Goal: Information Seeking & Learning: Compare options

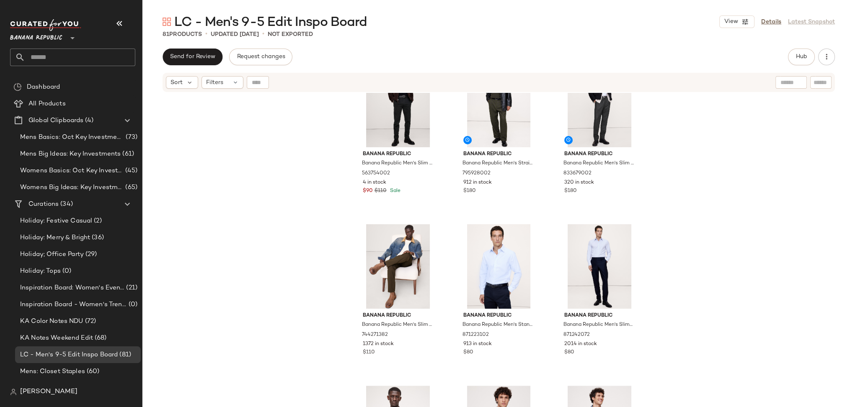
scroll to position [584, 0]
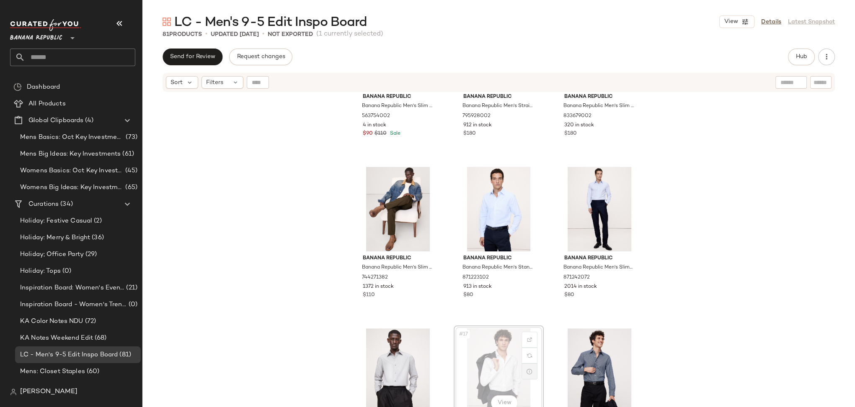
scroll to position [600, 0]
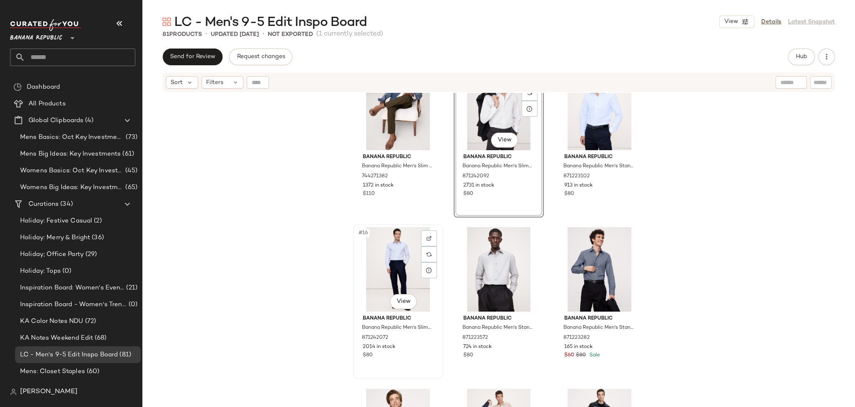
scroll to position [715, 0]
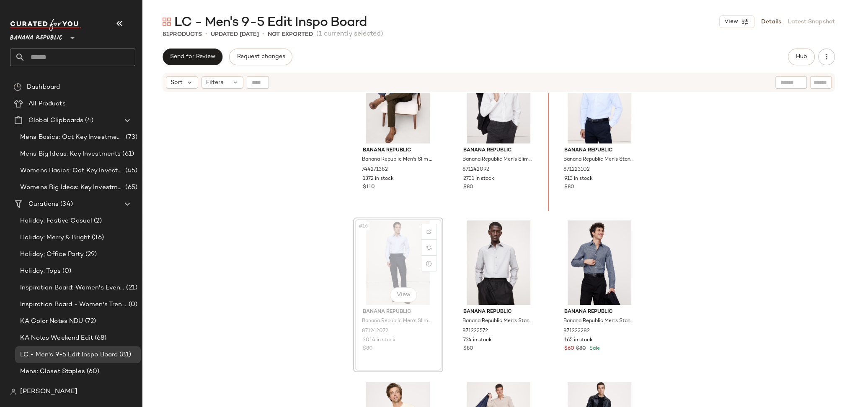
scroll to position [685, 0]
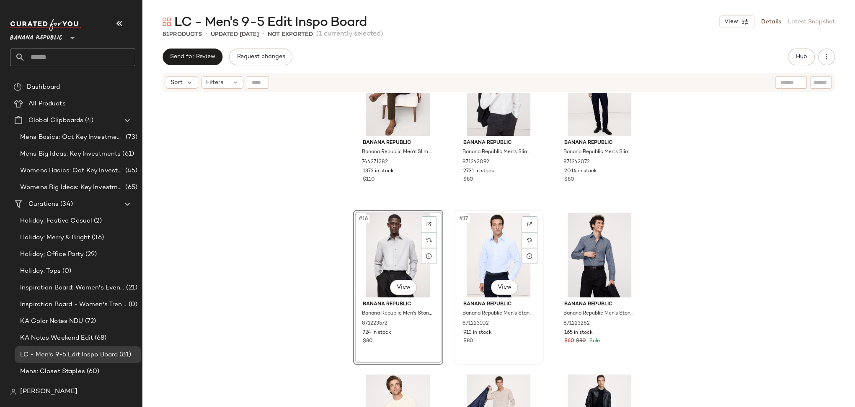
scroll to position [708, 0]
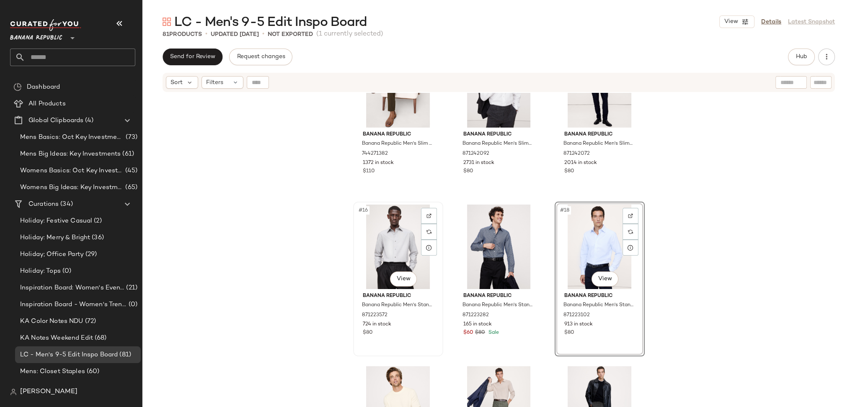
drag, startPoint x: 563, startPoint y: 247, endPoint x: 382, endPoint y: 251, distance: 180.9
click at [382, 251] on div "Banana Republic Banana Republic Men's Slim Traveler Pant Brown Size 31W 30L 744…" at bounding box center [498, 260] width 712 height 335
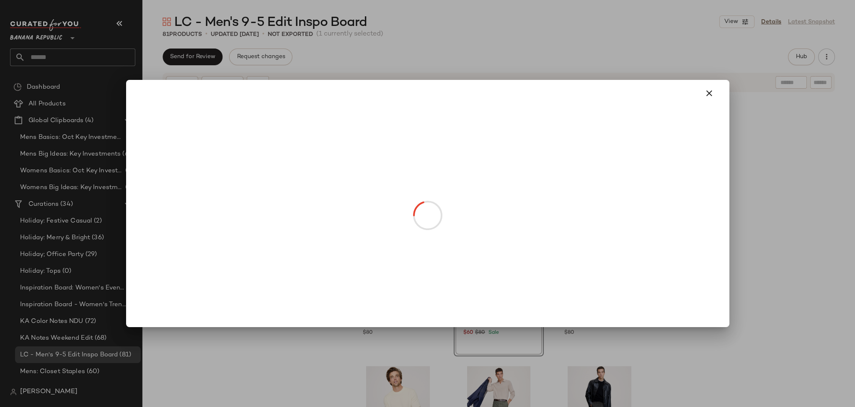
click at [507, 280] on body "Banana Republic ** Dashboard All Products Global Clipboards (4) Mens Basics: Oc…" at bounding box center [427, 203] width 855 height 407
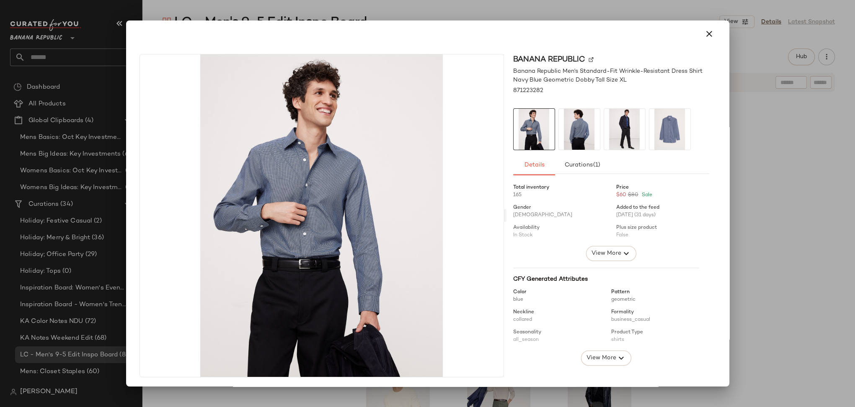
click at [709, 35] on button "button" at bounding box center [709, 34] width 20 height 20
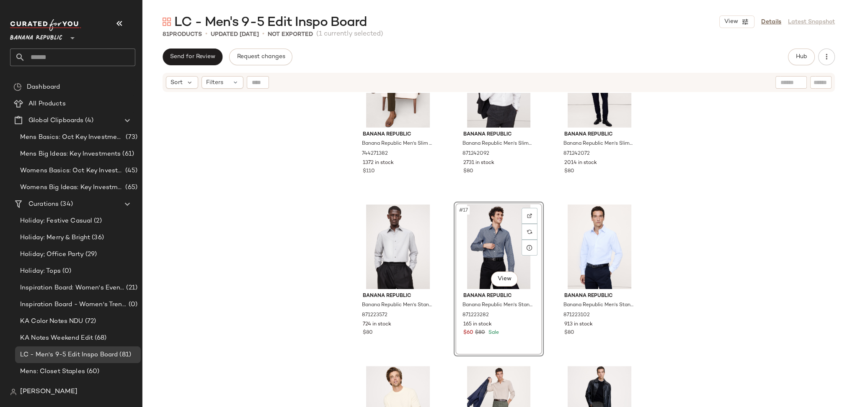
click at [533, 293] on div "#17 View Banana Republic Banana Republic Men's Standard-Fit Wrinkle-Resistant D…" at bounding box center [498, 279] width 90 height 155
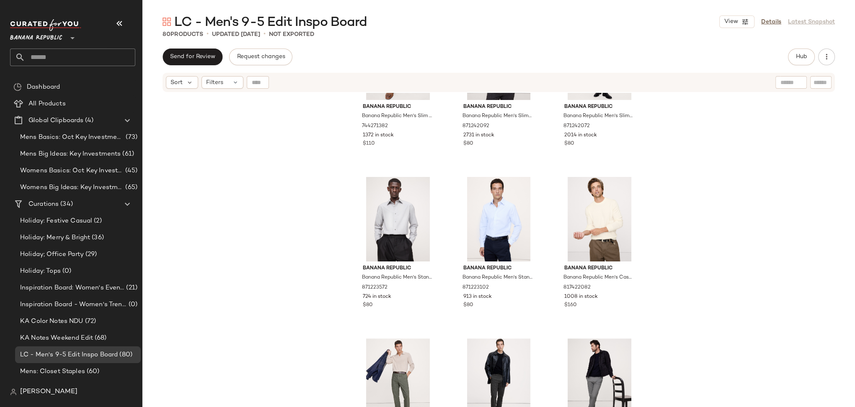
scroll to position [739, 0]
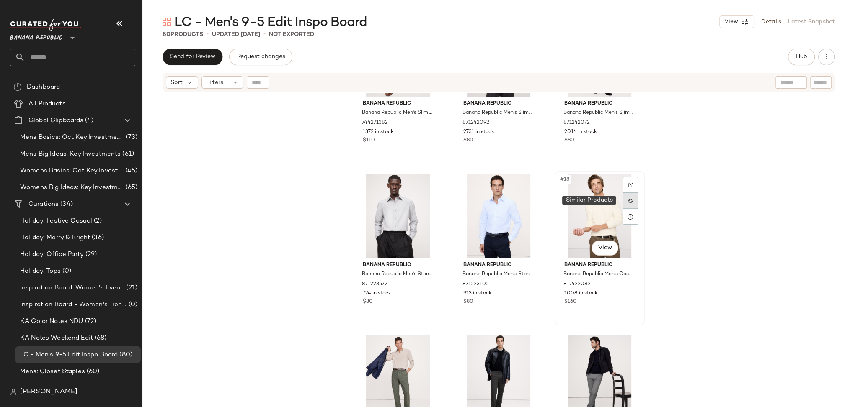
click at [630, 202] on div at bounding box center [630, 201] width 16 height 16
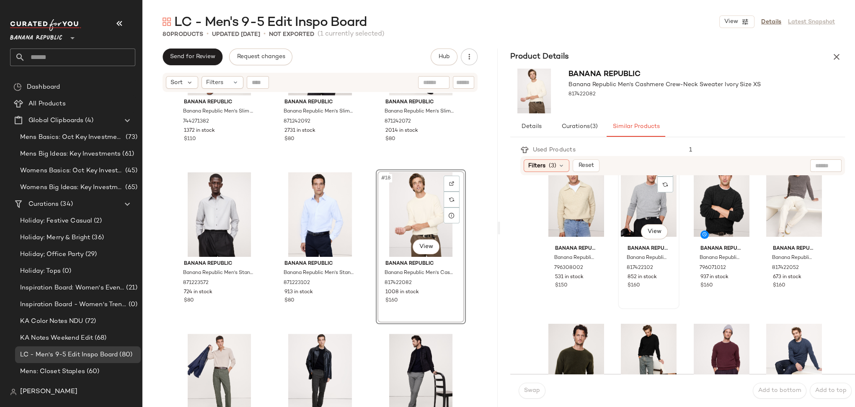
scroll to position [187, 0]
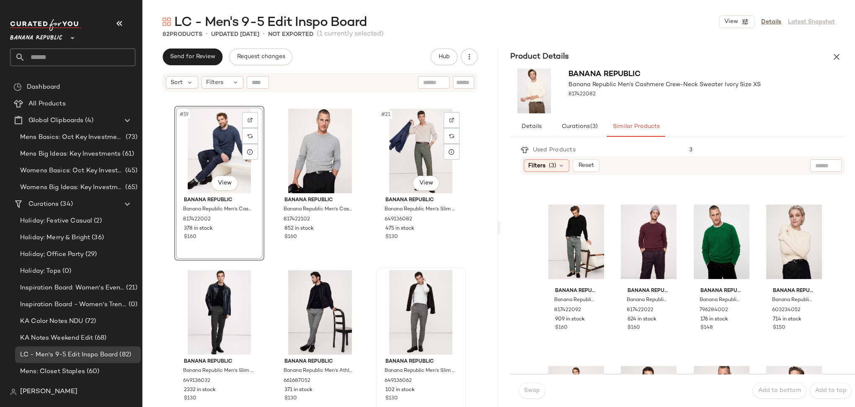
scroll to position [985, 0]
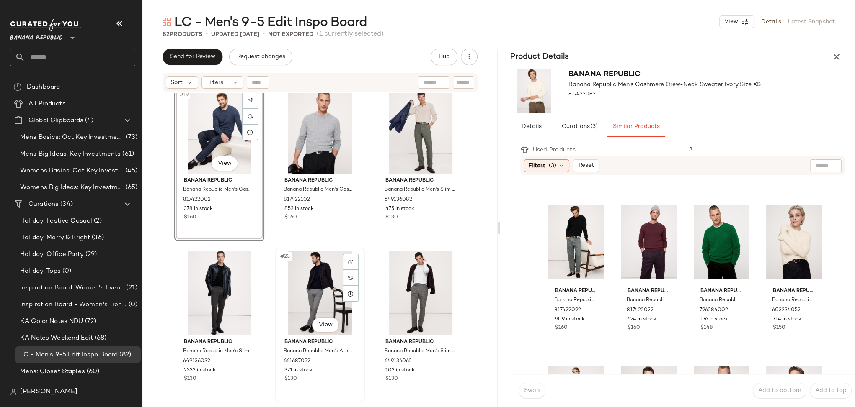
click at [344, 384] on div "#23 View Banana Republic Banana Republic Men's Athletic Slim Performance Pant G…" at bounding box center [320, 325] width 88 height 153
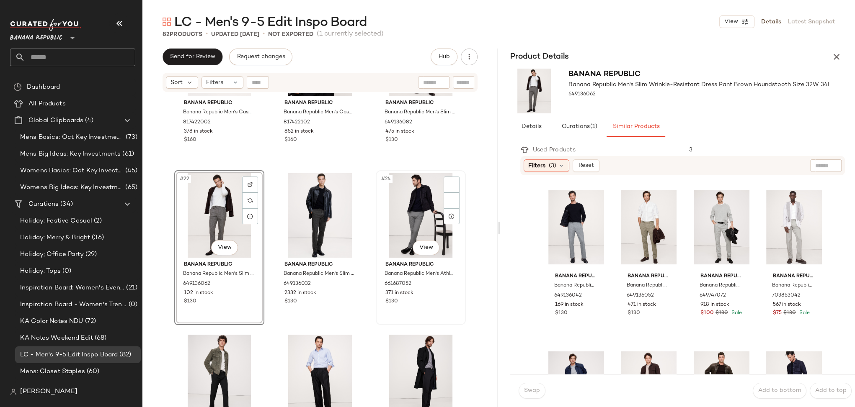
scroll to position [1161, 0]
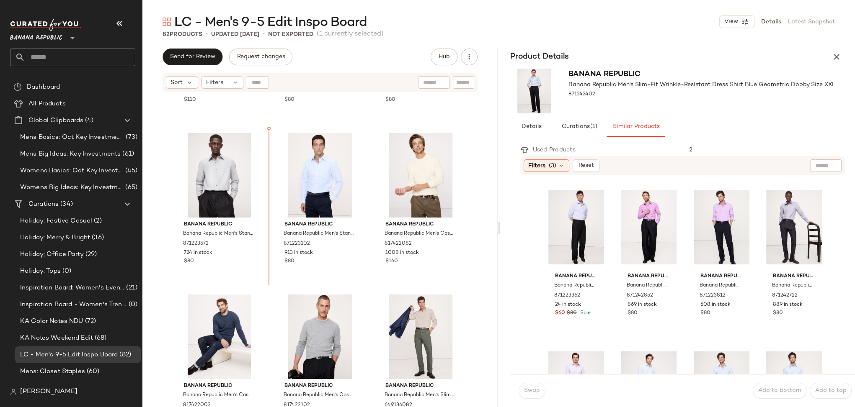
scroll to position [770, 0]
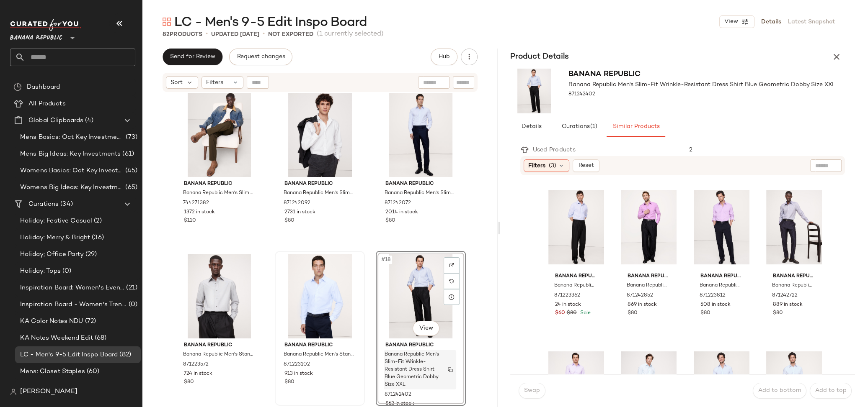
scroll to position [658, 0]
click at [381, 323] on div "#18 View" at bounding box center [421, 296] width 84 height 85
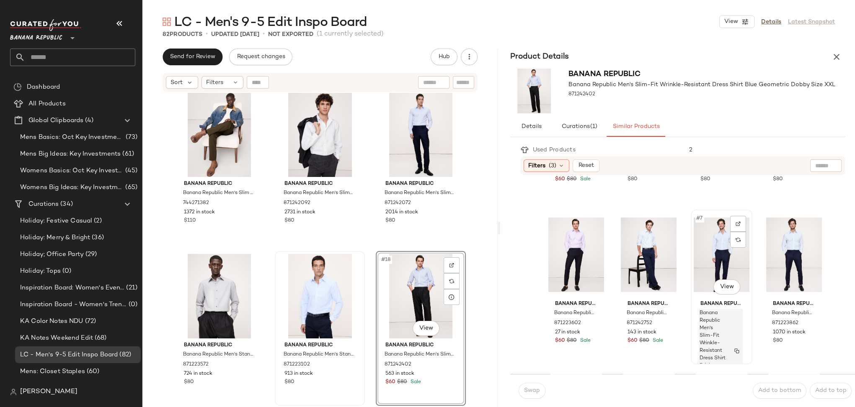
scroll to position [142, 0]
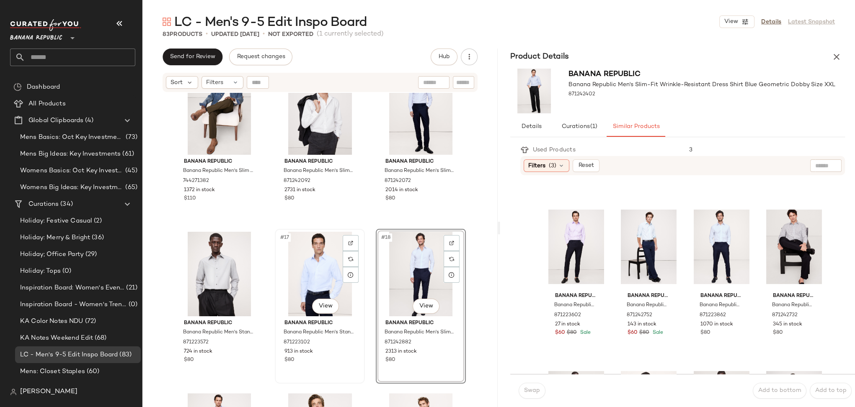
scroll to position [786, 0]
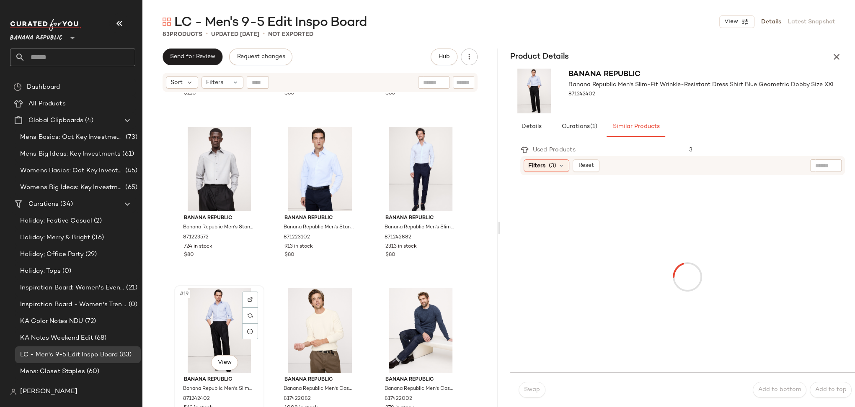
click at [255, 360] on div "#19 View" at bounding box center [219, 330] width 84 height 85
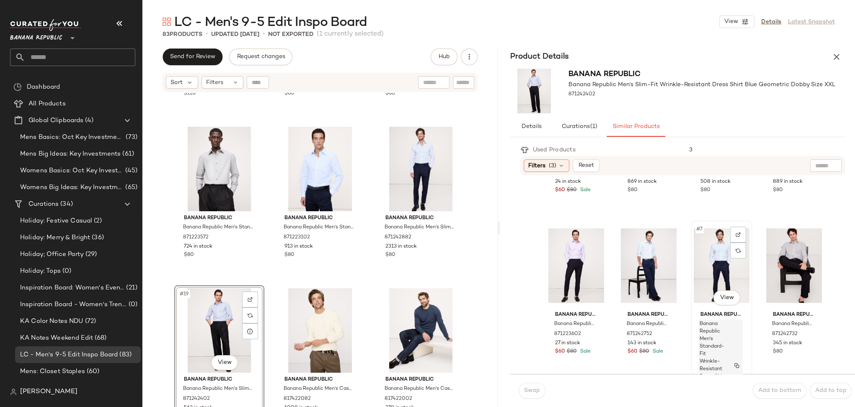
scroll to position [124, 0]
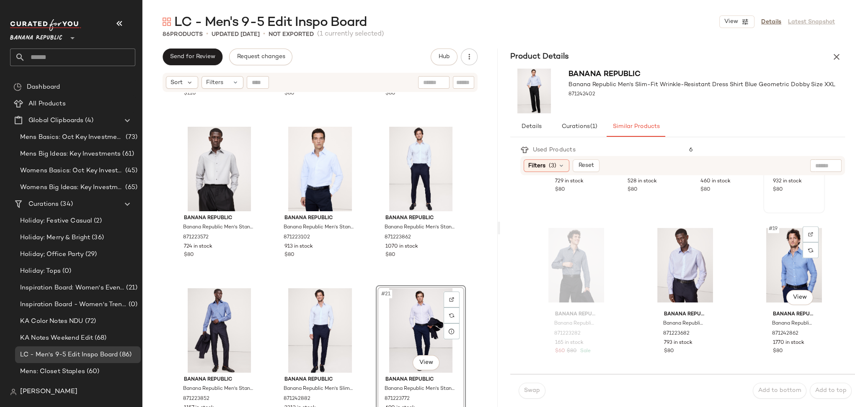
scroll to position [609, 0]
click at [834, 59] on icon "button" at bounding box center [836, 57] width 10 height 10
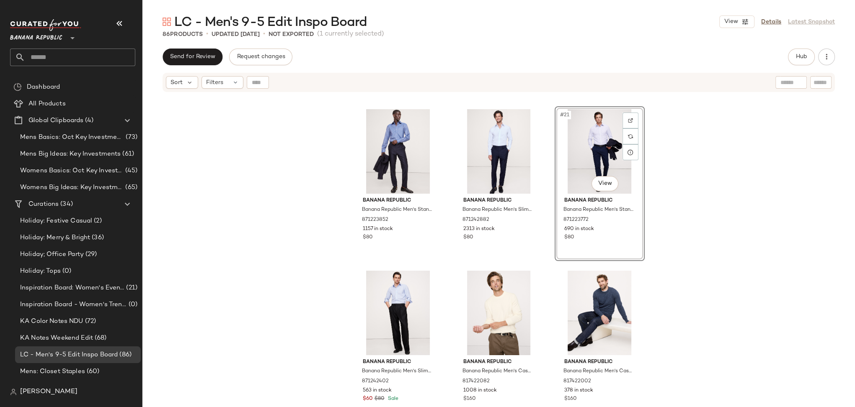
scroll to position [1062, 0]
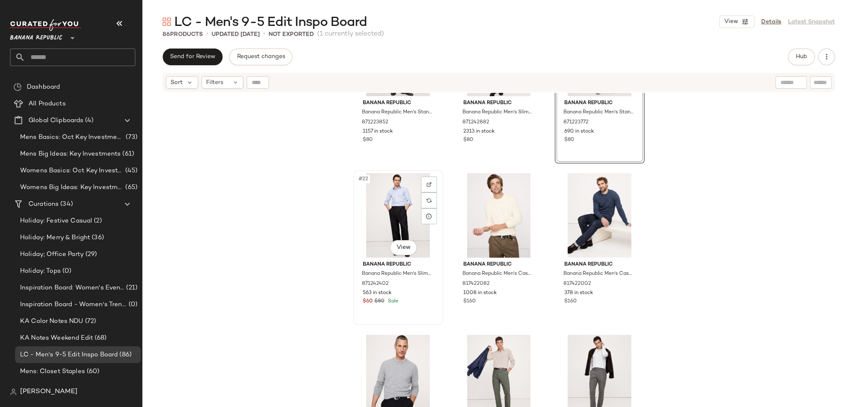
click at [420, 300] on div "$60 $80 Sale" at bounding box center [398, 302] width 71 height 8
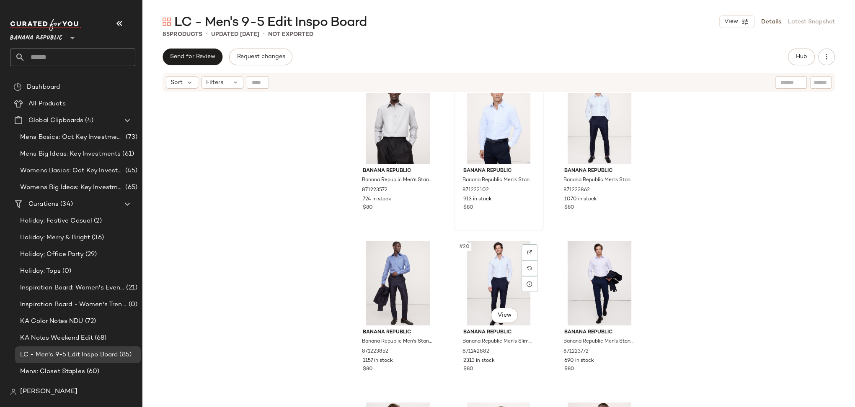
scroll to position [830, 0]
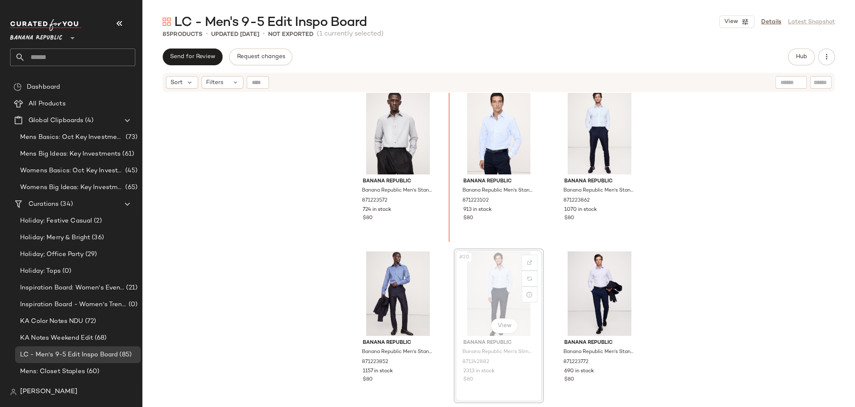
scroll to position [816, 0]
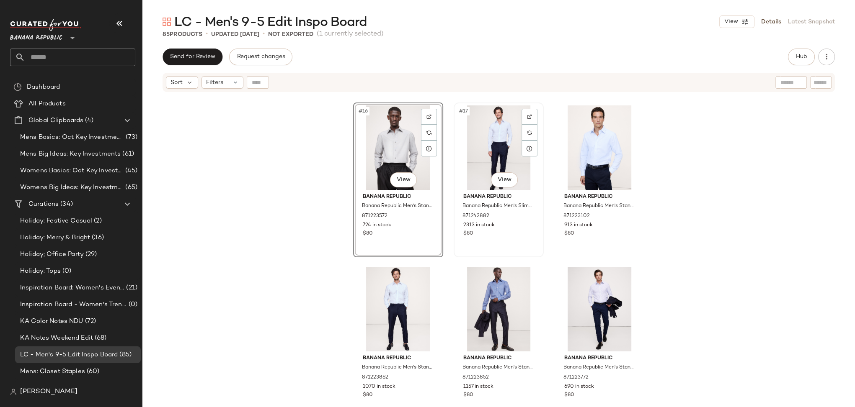
scroll to position [806, 0]
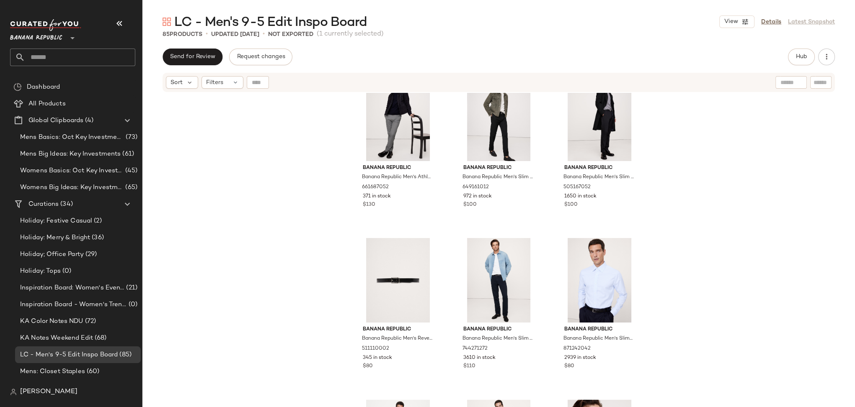
scroll to position [1441, 0]
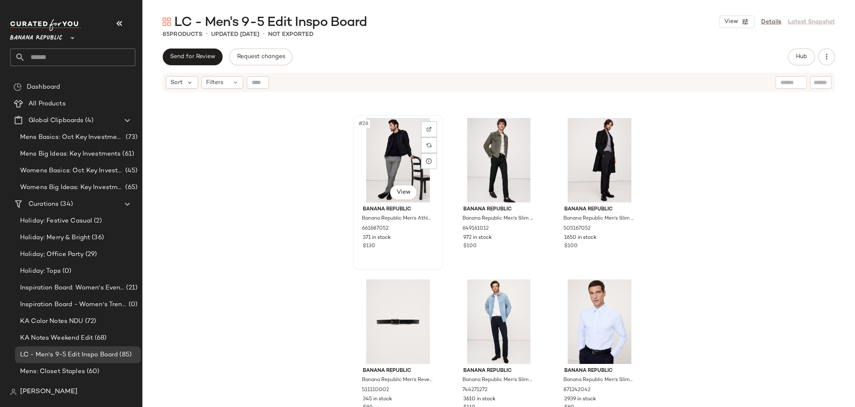
click at [424, 249] on div "$130" at bounding box center [398, 247] width 71 height 8
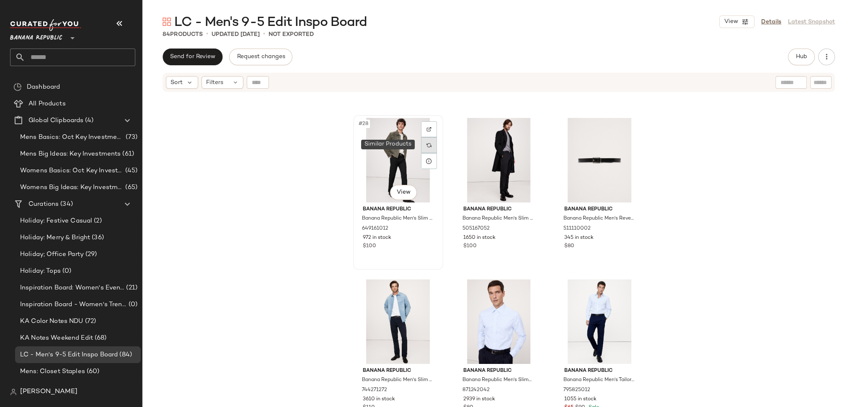
click at [428, 144] on img at bounding box center [428, 145] width 5 height 5
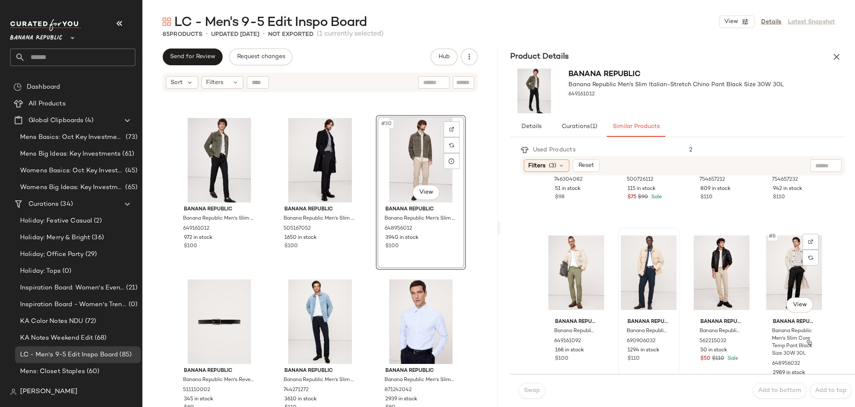
scroll to position [116, 0]
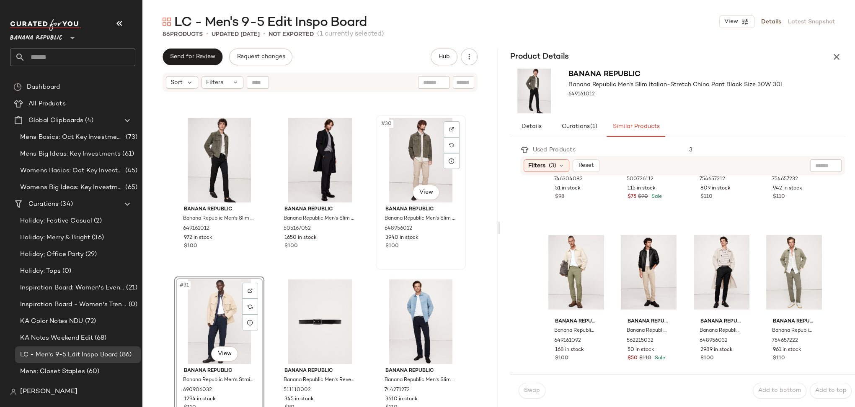
click at [440, 257] on div "#30 View Banana Republic Banana Republic Men's Slim Core Temp Pant Khaki Beige …" at bounding box center [420, 192] width 88 height 153
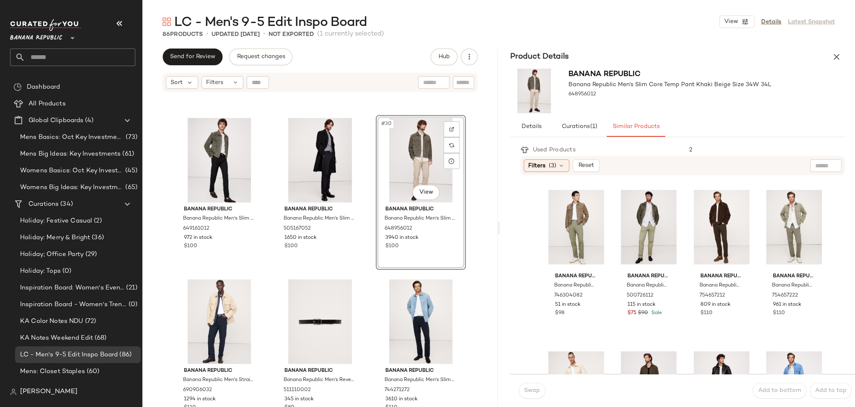
click at [440, 237] on div "#30 View Banana Republic Banana Republic Men's Slim Core Temp Pant Khaki Beige …" at bounding box center [421, 192] width 90 height 155
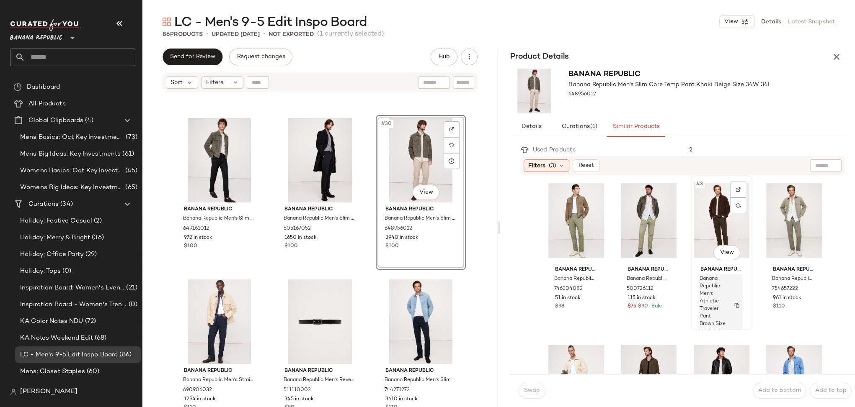
scroll to position [8, 0]
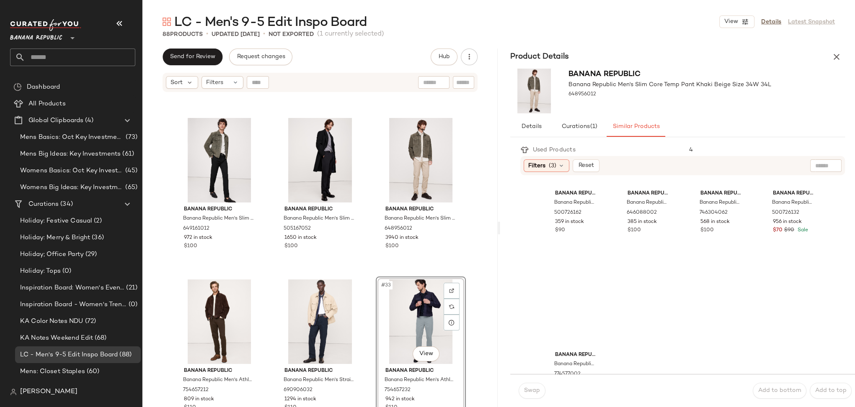
scroll to position [759, 0]
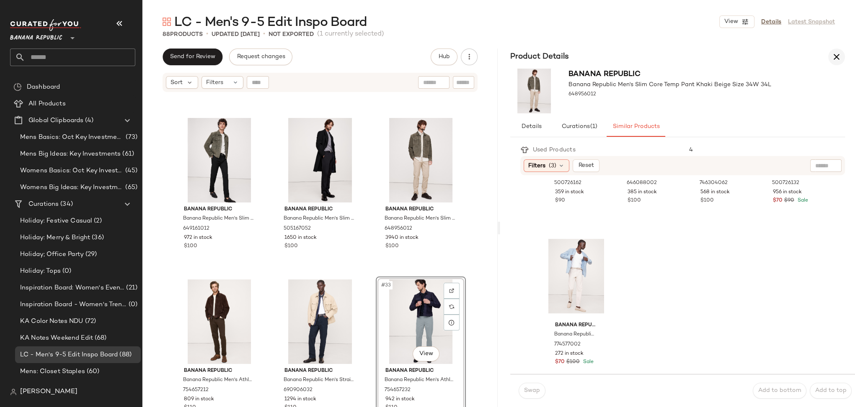
click at [835, 59] on icon "button" at bounding box center [836, 57] width 10 height 10
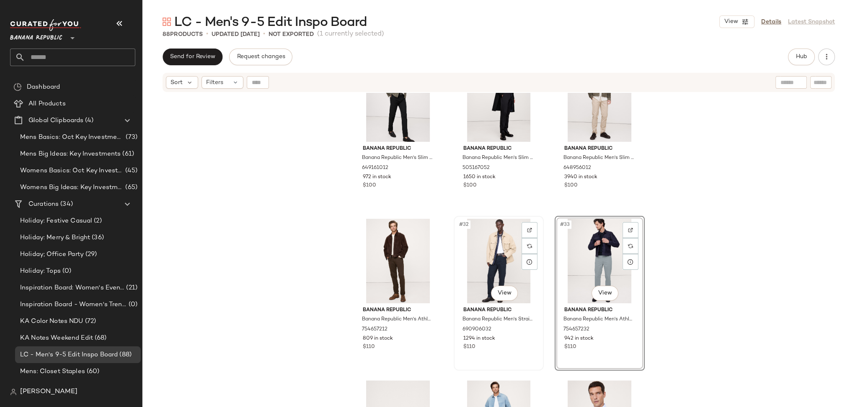
scroll to position [1643, 0]
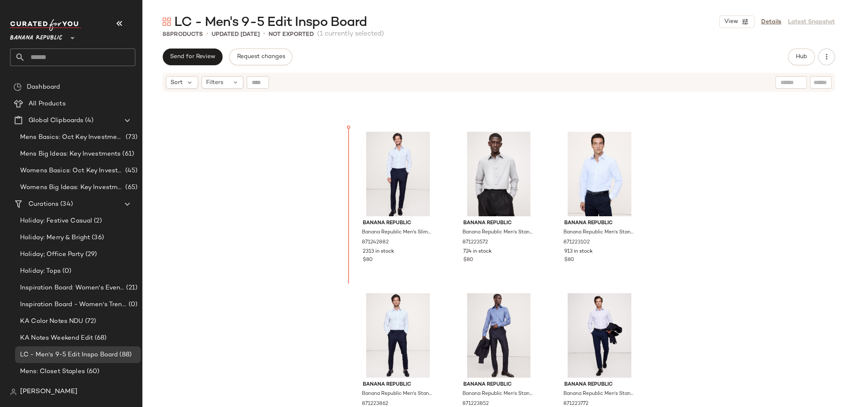
scroll to position [775, 0]
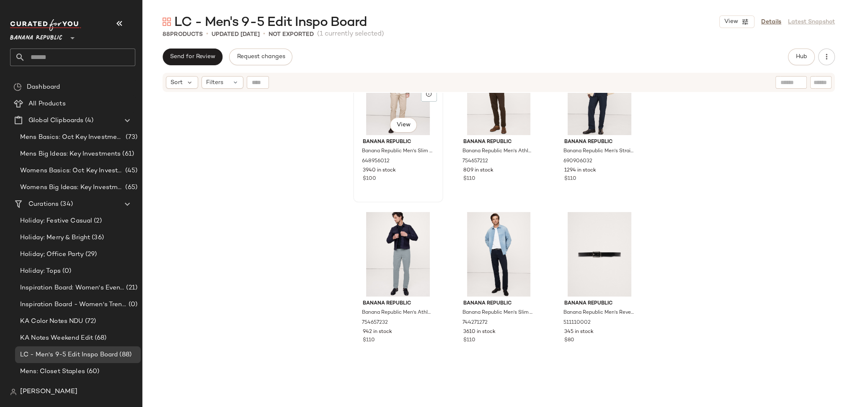
scroll to position [1674, 0]
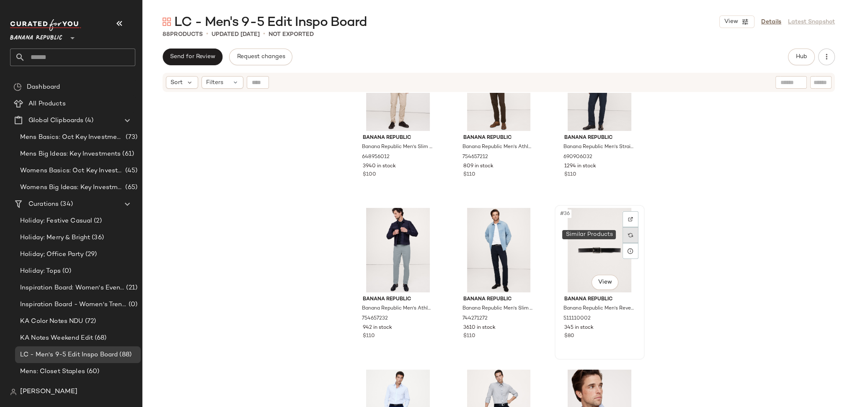
click at [628, 235] on img at bounding box center [630, 235] width 5 height 5
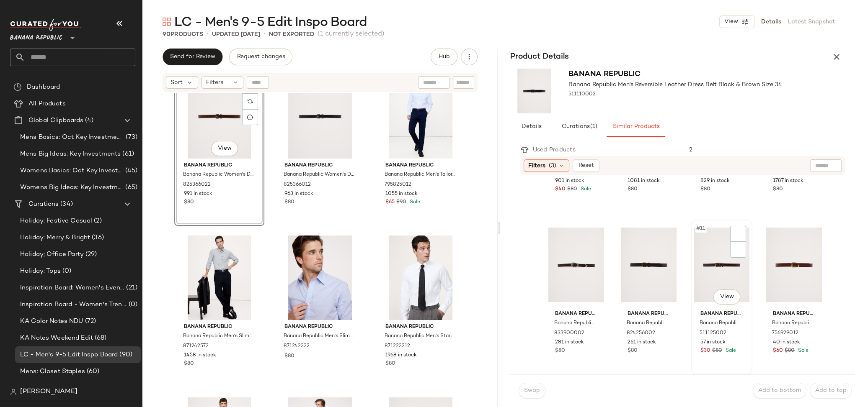
scroll to position [288, 0]
click at [838, 53] on icon "button" at bounding box center [836, 57] width 10 height 10
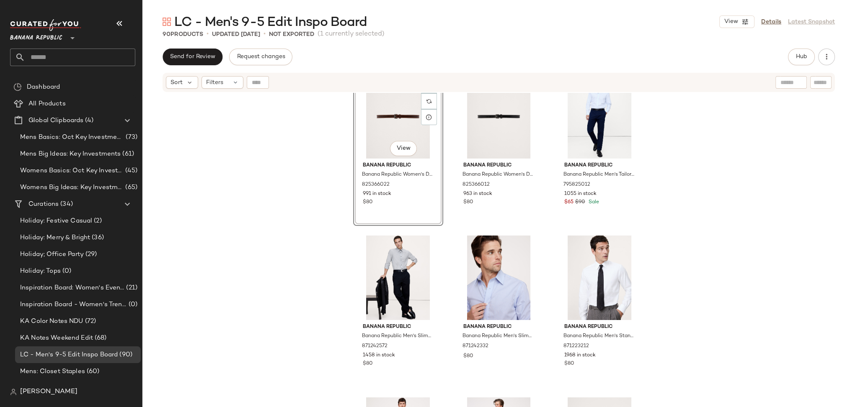
scroll to position [1968, 0]
click at [430, 160] on div "#37 View Banana Republic Banana Republic Women's Distressed Trouser Belt Mahoga…" at bounding box center [398, 149] width 90 height 155
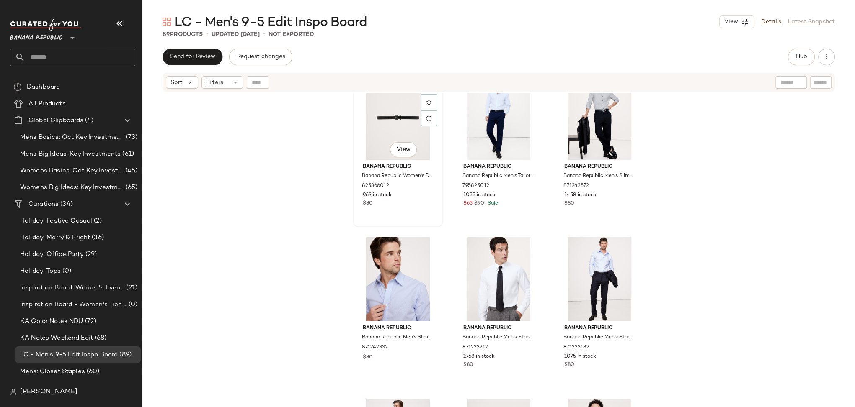
click at [428, 160] on div "Banana Republic Banana Republic Women's Distressed Trouser Belt Black Leather S…" at bounding box center [398, 184] width 84 height 49
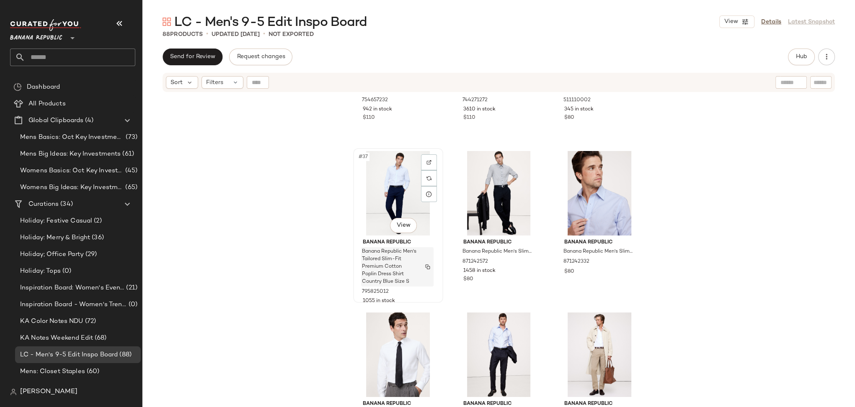
scroll to position [1770, 0]
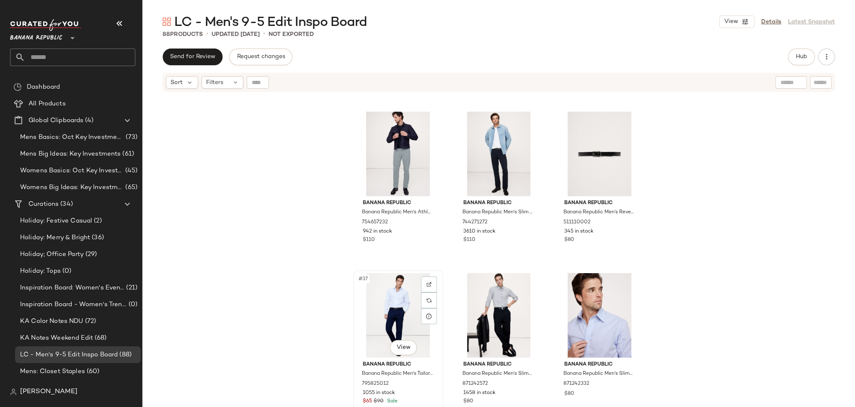
click at [359, 326] on div "#37 View" at bounding box center [398, 315] width 84 height 85
click at [458, 316] on div "#38 View" at bounding box center [498, 315] width 84 height 85
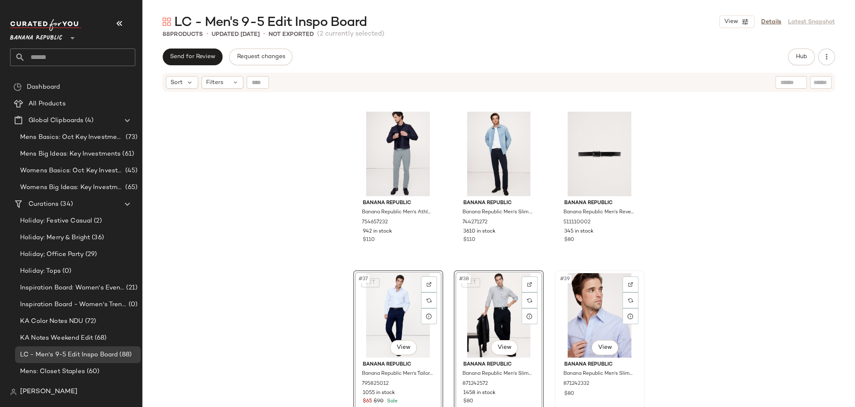
click at [558, 315] on div "#39 View" at bounding box center [599, 315] width 84 height 85
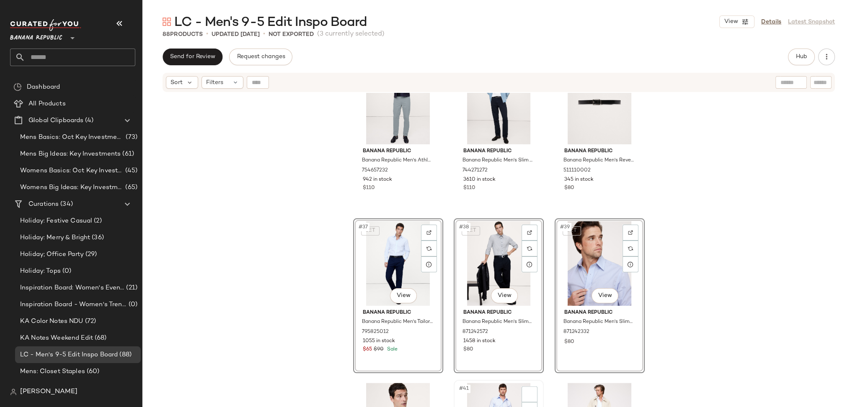
scroll to position [1969, 0]
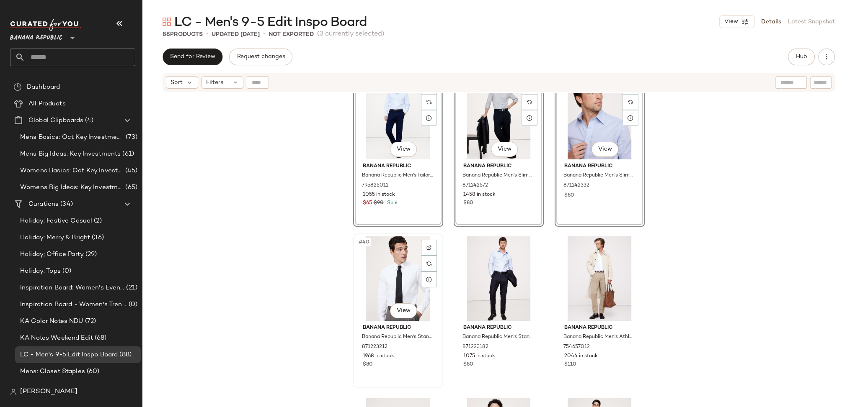
click at [362, 282] on div "#40 View" at bounding box center [398, 279] width 84 height 85
click at [456, 307] on div "#41 View" at bounding box center [498, 279] width 84 height 85
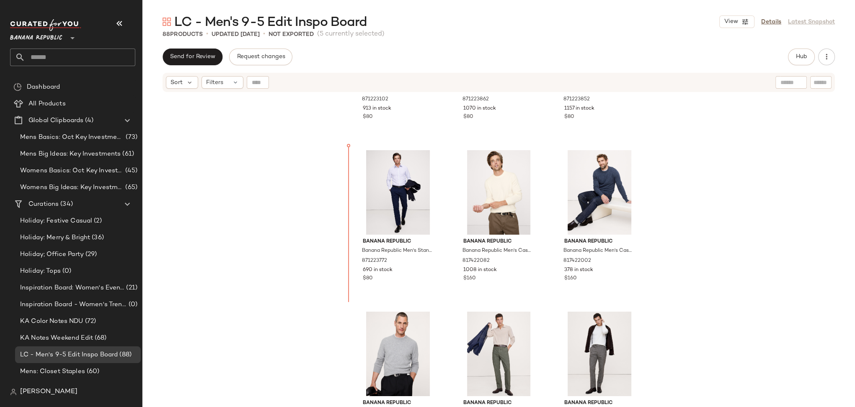
scroll to position [1070, 0]
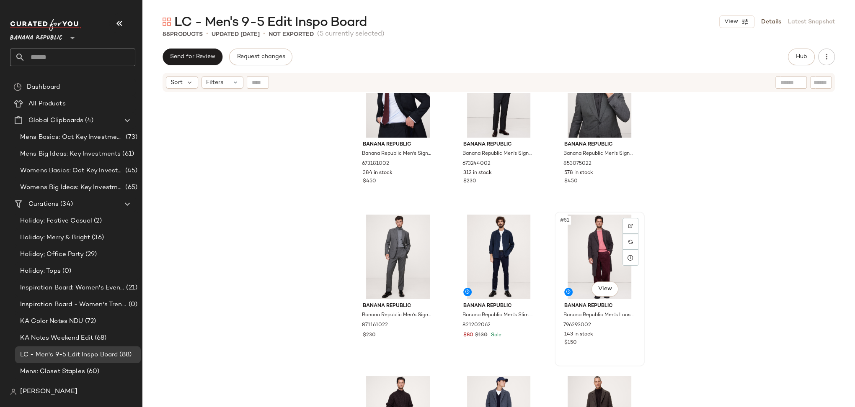
scroll to position [2476, 0]
click at [459, 256] on div "#50 View" at bounding box center [498, 256] width 84 height 85
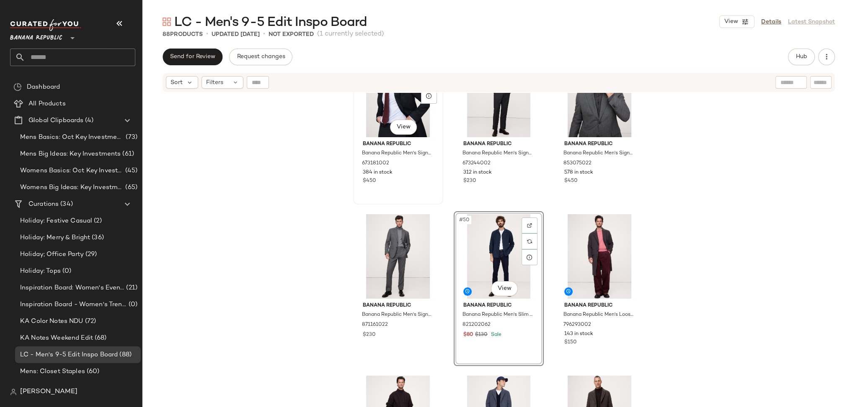
drag, startPoint x: 459, startPoint y: 256, endPoint x: 351, endPoint y: 146, distance: 154.0
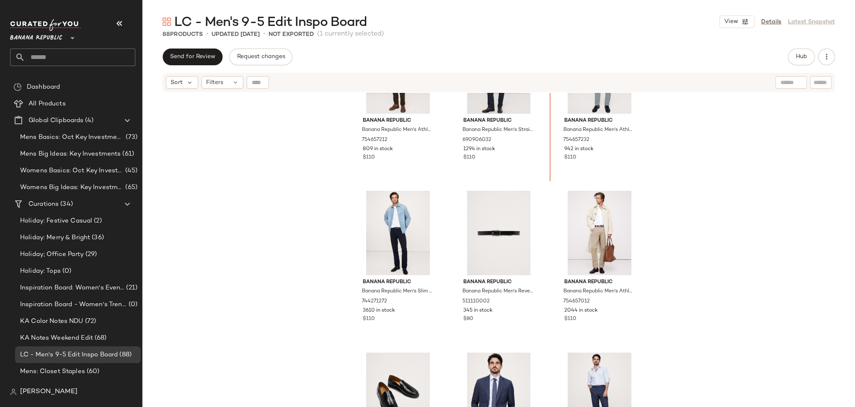
scroll to position [2013, 0]
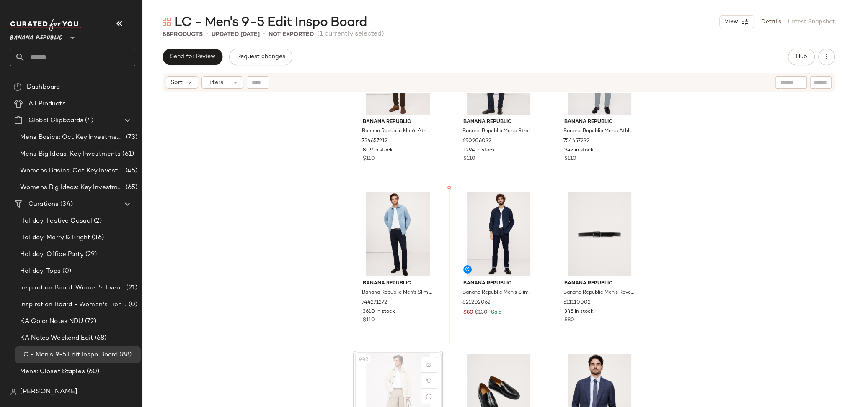
scroll to position [2013, 0]
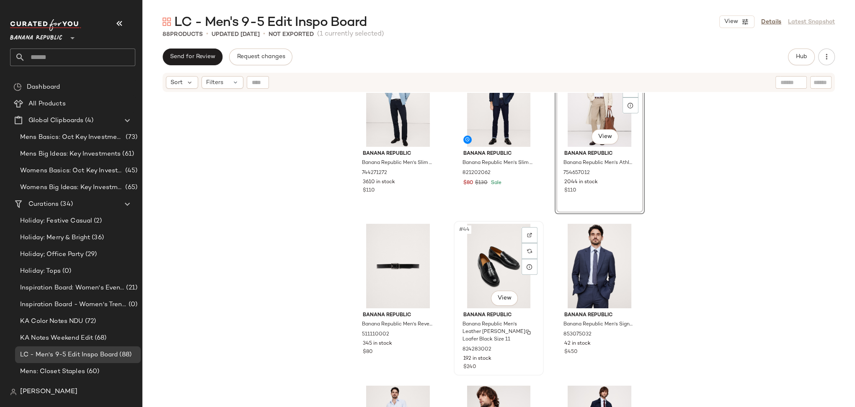
scroll to position [2151, 0]
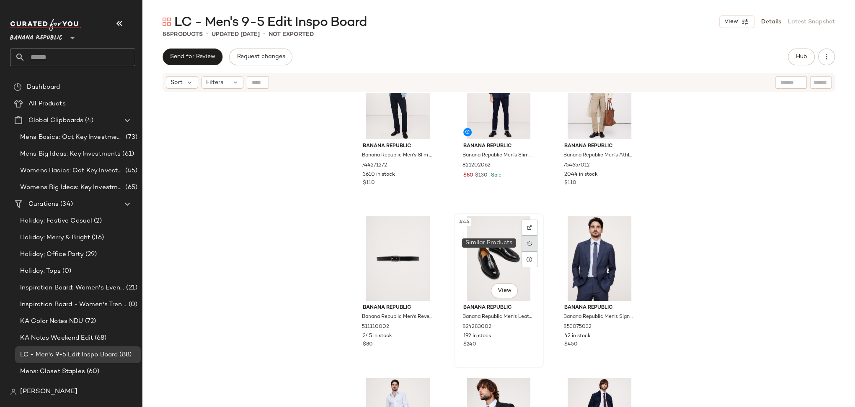
click at [527, 243] on img at bounding box center [529, 243] width 5 height 5
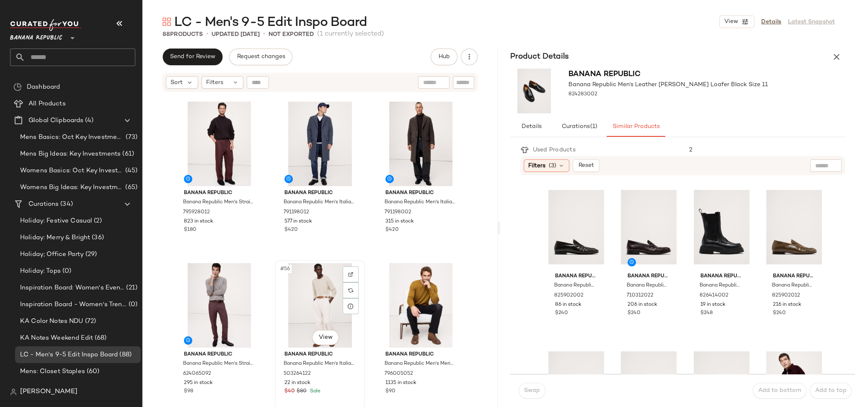
scroll to position [2780, 0]
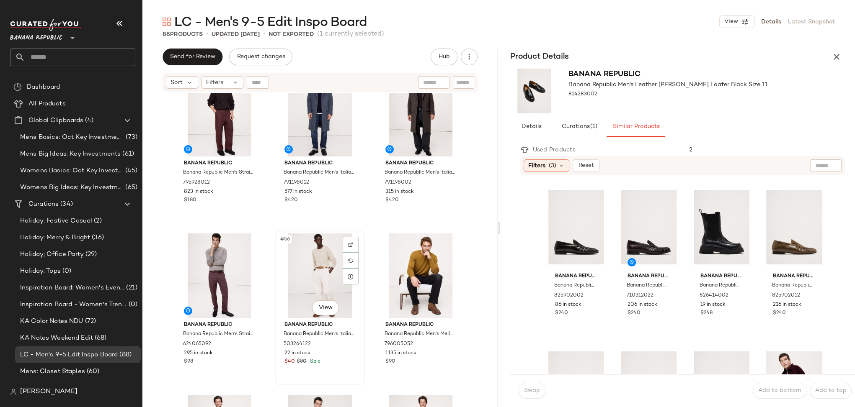
click at [355, 309] on div "#56 View" at bounding box center [320, 276] width 84 height 85
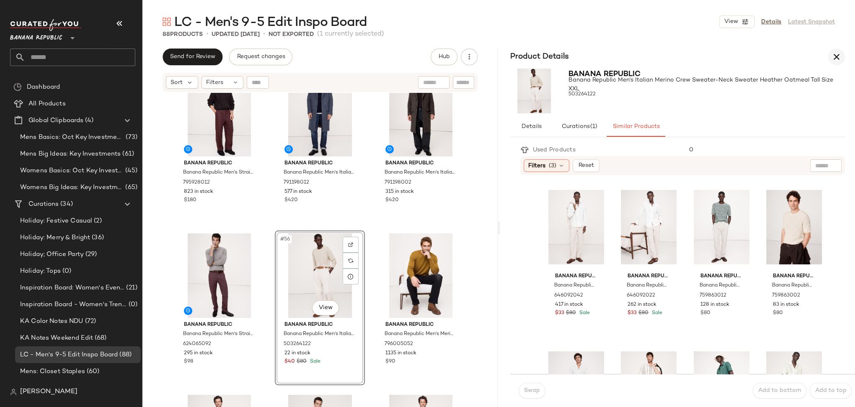
click at [837, 59] on icon "button" at bounding box center [836, 57] width 10 height 10
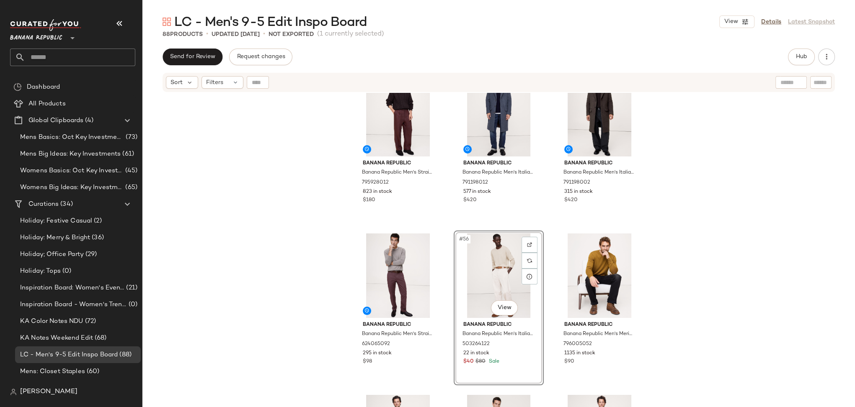
click at [456, 305] on div "#56 View" at bounding box center [498, 276] width 84 height 85
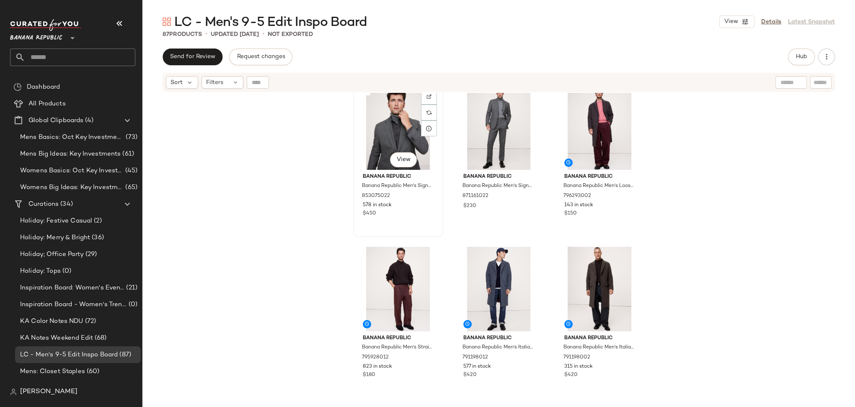
scroll to position [2605, 0]
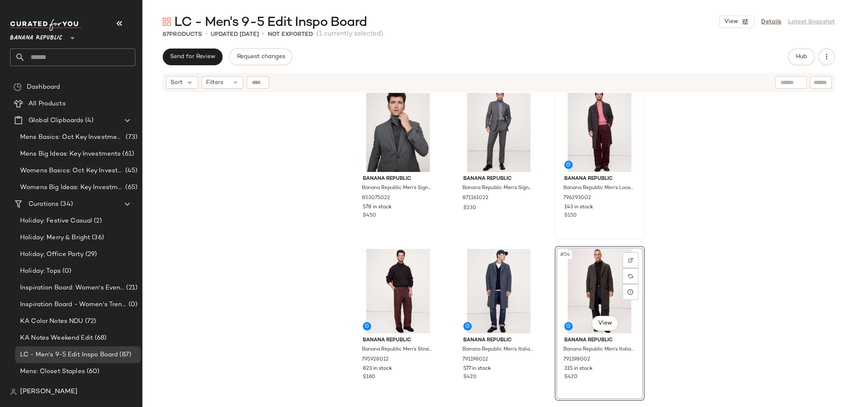
scroll to position [2602, 0]
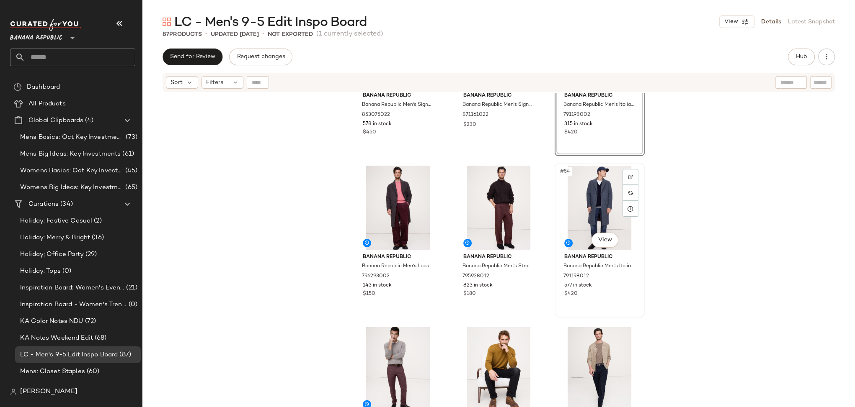
scroll to position [2686, 0]
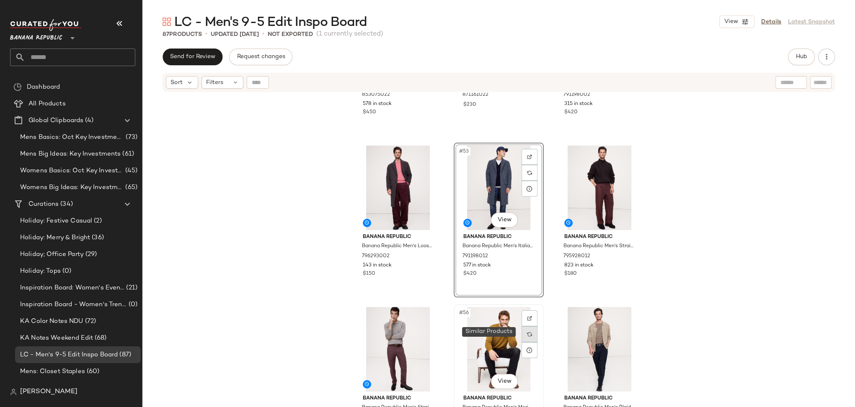
scroll to position [2712, 0]
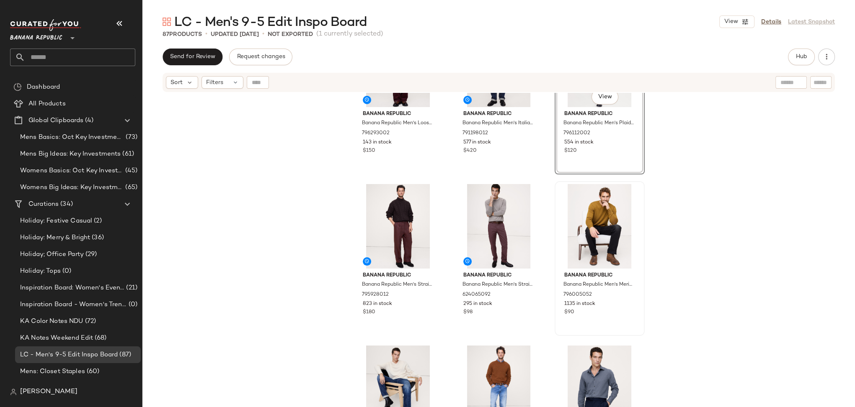
scroll to position [2841, 0]
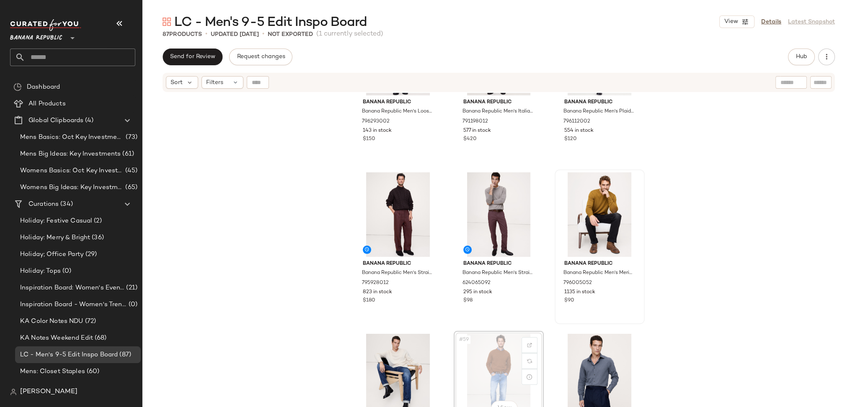
scroll to position [2841, 0]
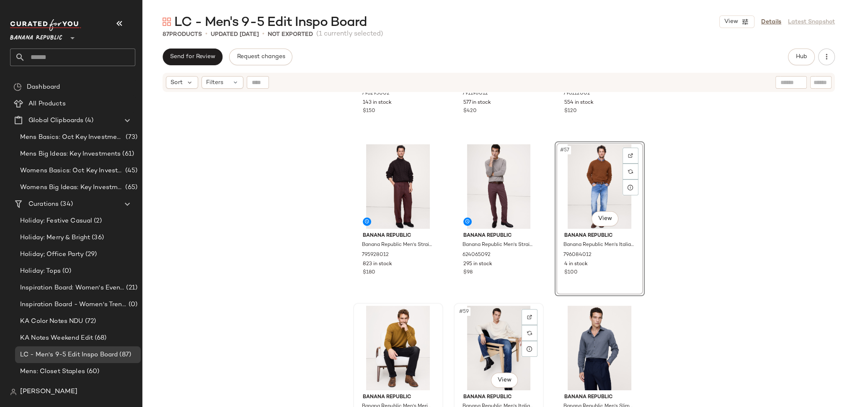
scroll to position [2902, 0]
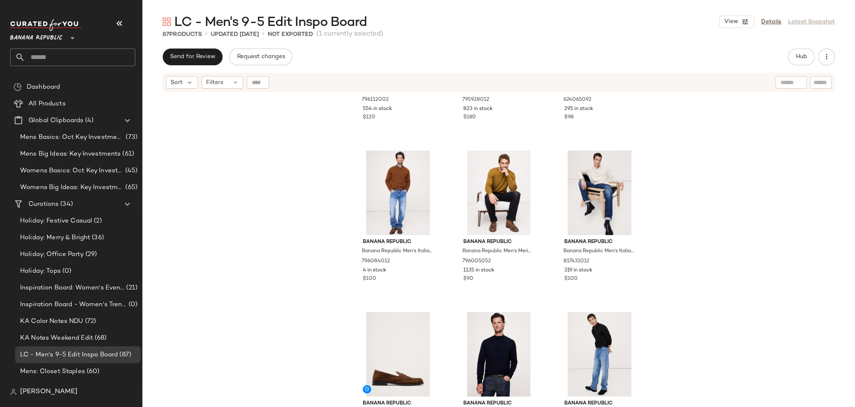
scroll to position [3093, 0]
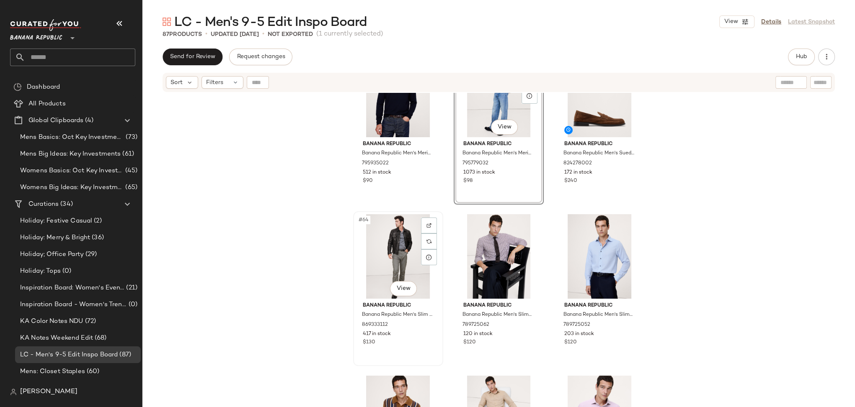
scroll to position [3287, 0]
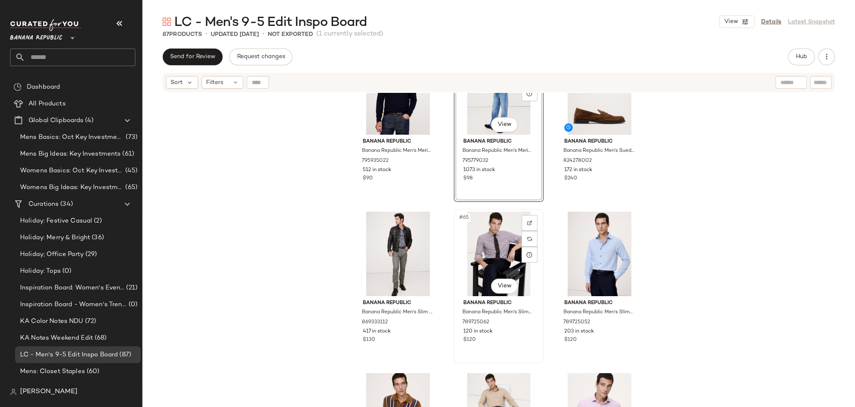
click at [457, 269] on div "#65 View" at bounding box center [498, 254] width 84 height 85
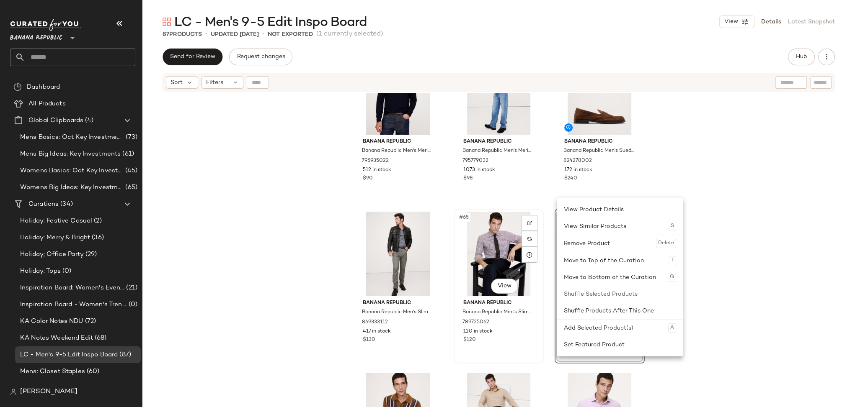
click at [456, 291] on div "#65 View" at bounding box center [498, 254] width 84 height 85
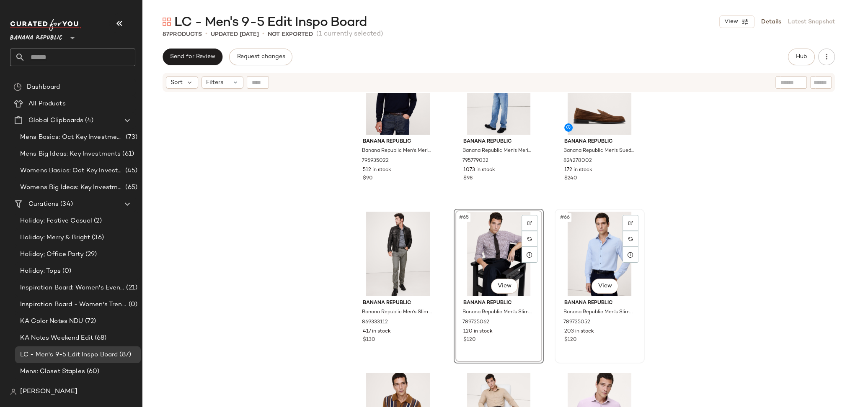
click at [561, 283] on div "#66 View" at bounding box center [599, 254] width 84 height 85
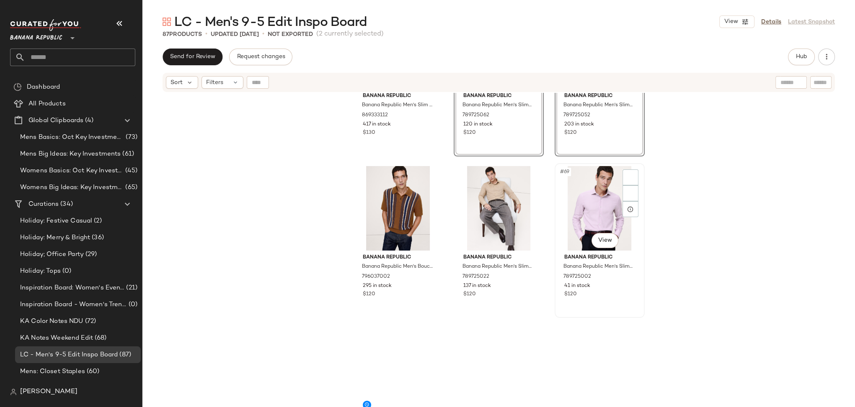
scroll to position [3499, 0]
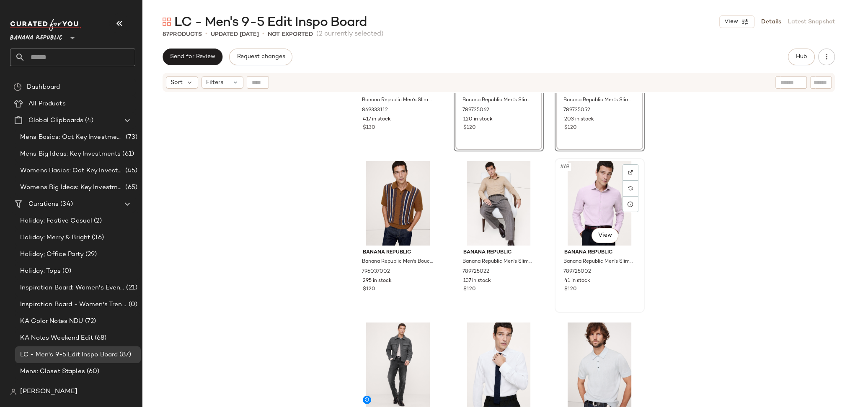
click at [562, 218] on div "#69 View" at bounding box center [599, 203] width 84 height 85
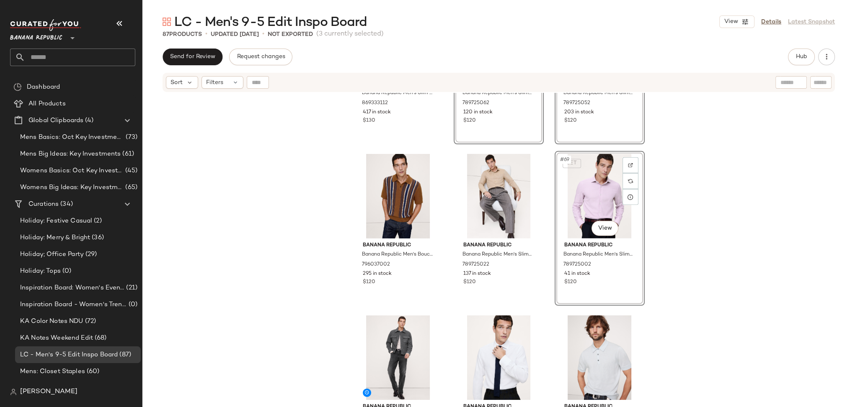
scroll to position [3594, 0]
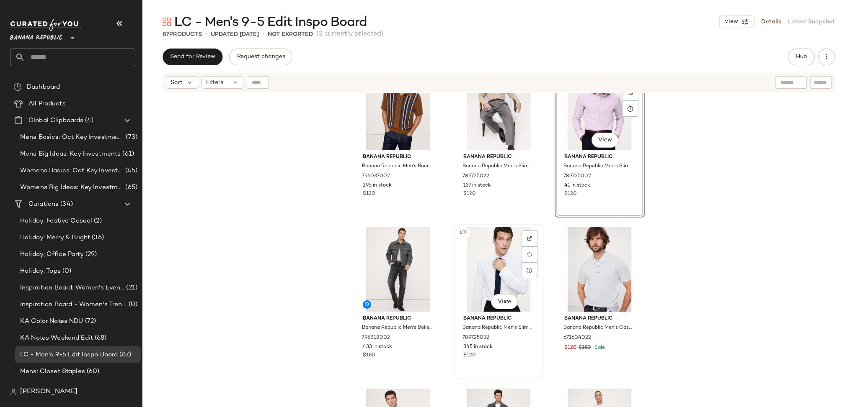
click at [460, 255] on div "#71 View" at bounding box center [498, 269] width 84 height 85
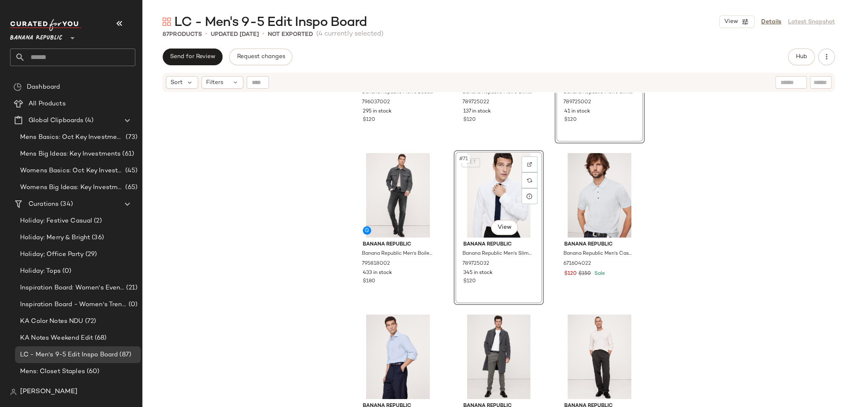
scroll to position [3699, 0]
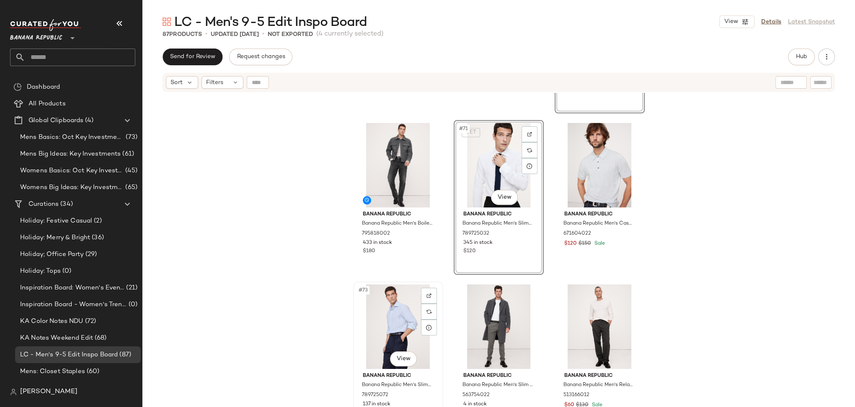
click at [364, 335] on div "#73 View" at bounding box center [398, 327] width 84 height 85
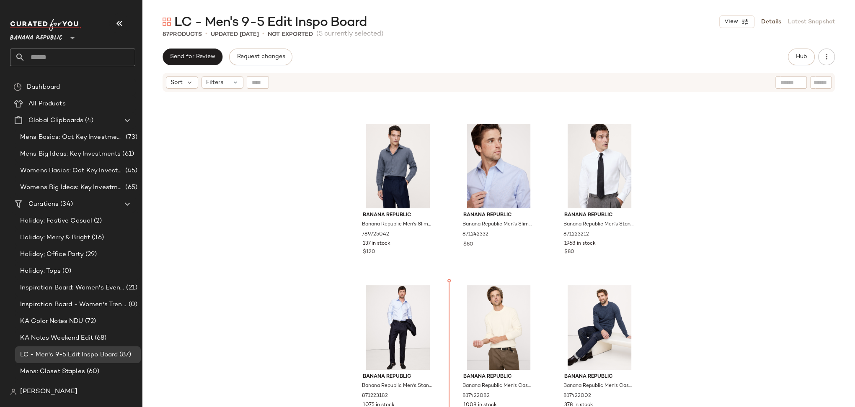
scroll to position [1276, 0]
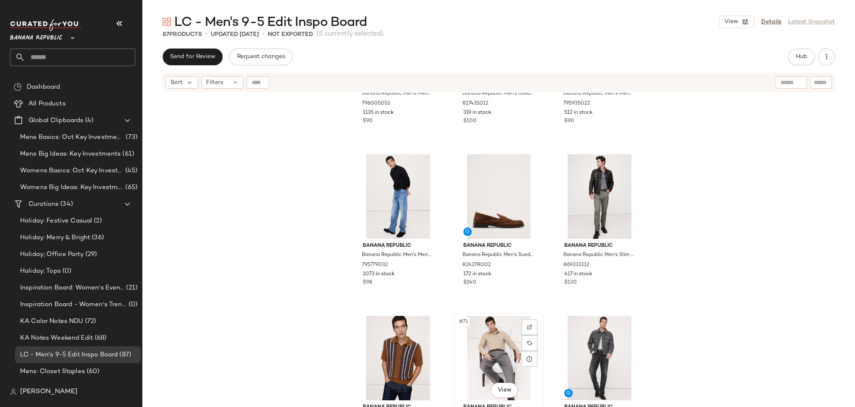
scroll to position [3594, 0]
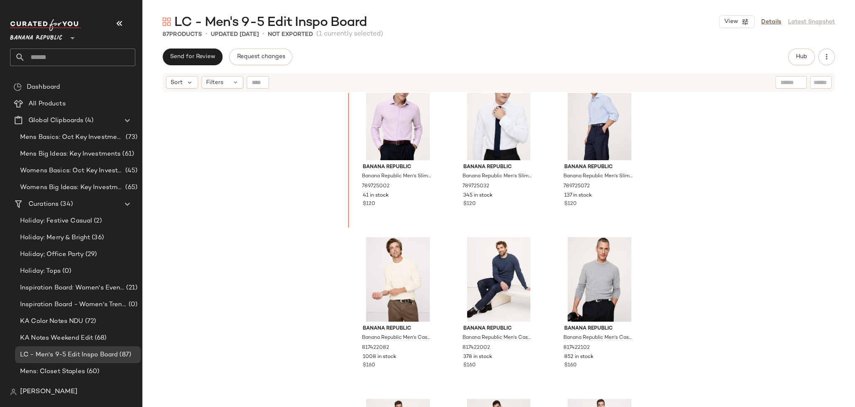
scroll to position [1641, 0]
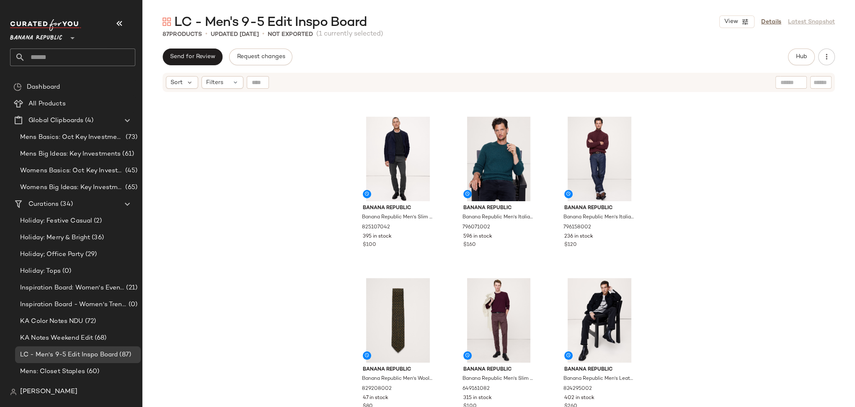
scroll to position [4353, 0]
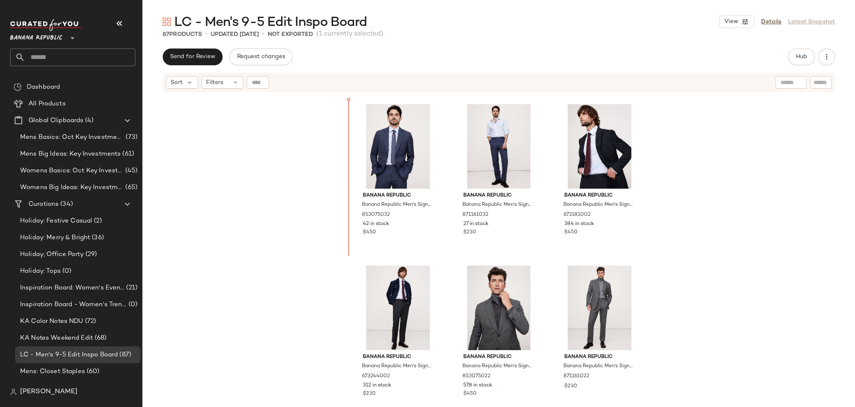
scroll to position [2747, 0]
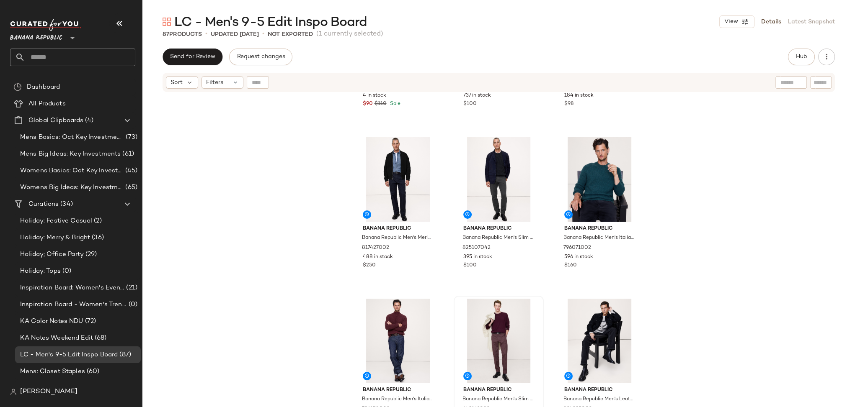
scroll to position [4353, 0]
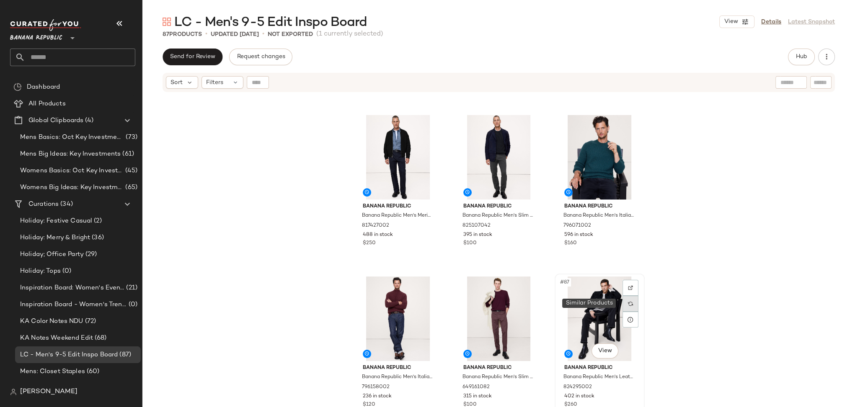
click at [628, 304] on img at bounding box center [630, 303] width 5 height 5
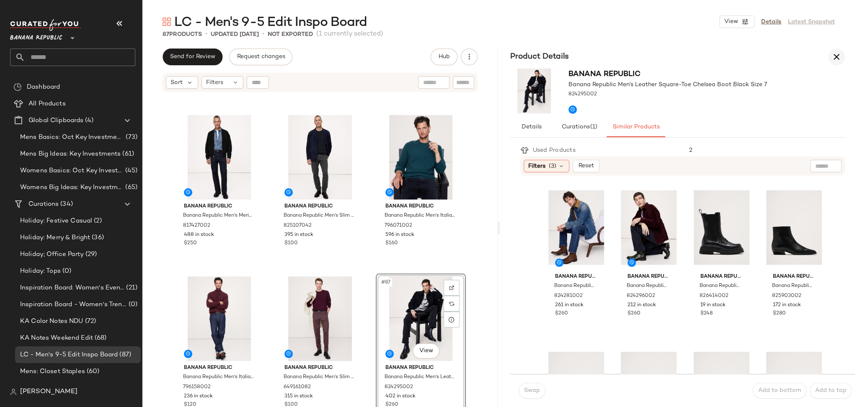
click at [837, 57] on icon "button" at bounding box center [836, 57] width 10 height 10
